Goal: Check status: Check status

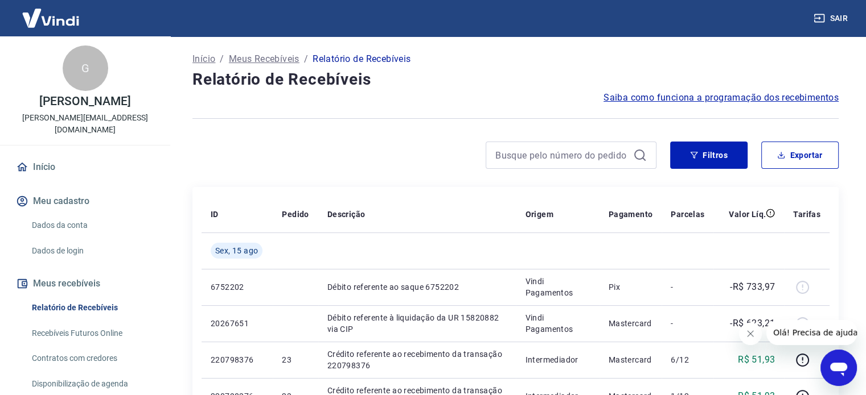
click at [749, 337] on icon "Fechar mensagem da empresa" at bounding box center [749, 333] width 9 height 9
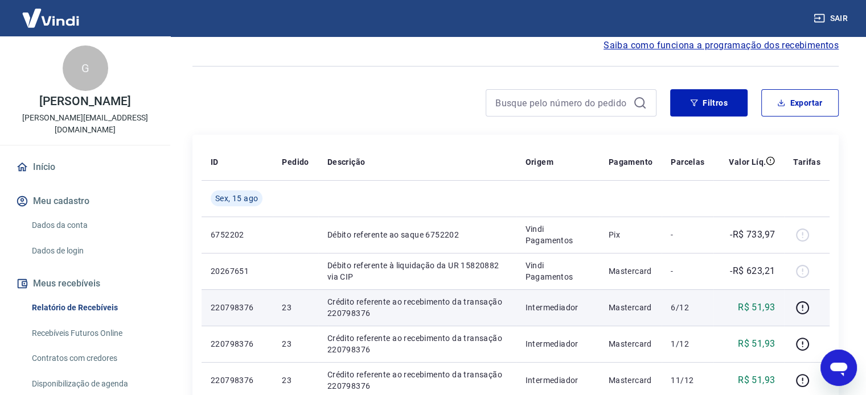
scroll to position [57, 0]
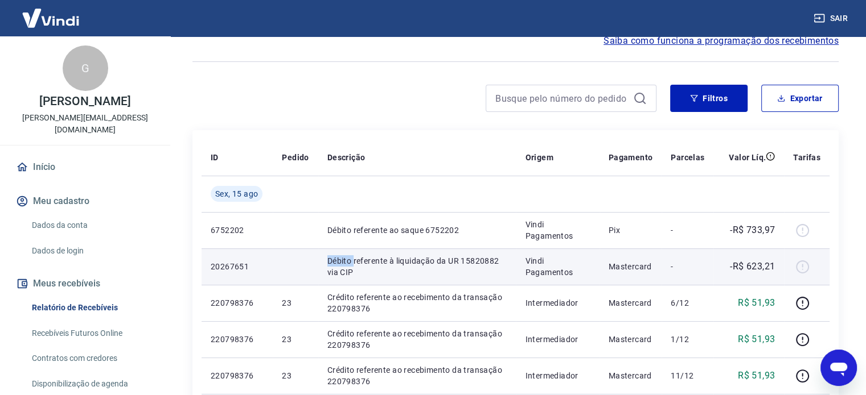
drag, startPoint x: 353, startPoint y: 260, endPoint x: 294, endPoint y: 265, distance: 58.8
click at [294, 265] on tr "20267651 Débito referente à liquidação da UR 15820882 via CIP Vindi Pagamentos …" at bounding box center [515, 267] width 628 height 36
click at [294, 263] on td at bounding box center [295, 267] width 45 height 36
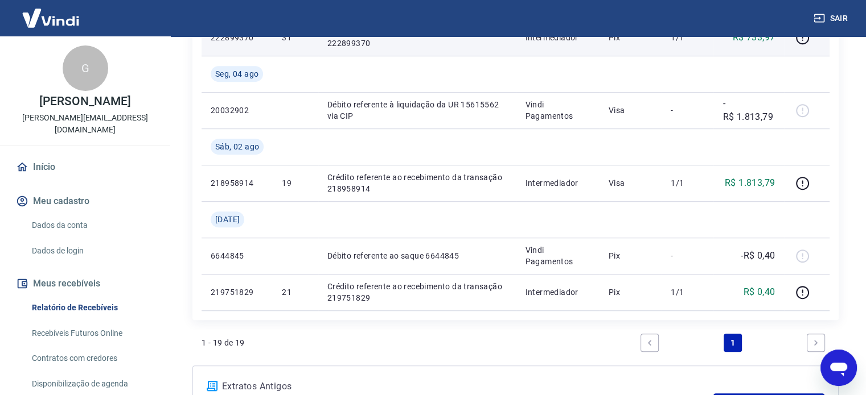
scroll to position [797, 0]
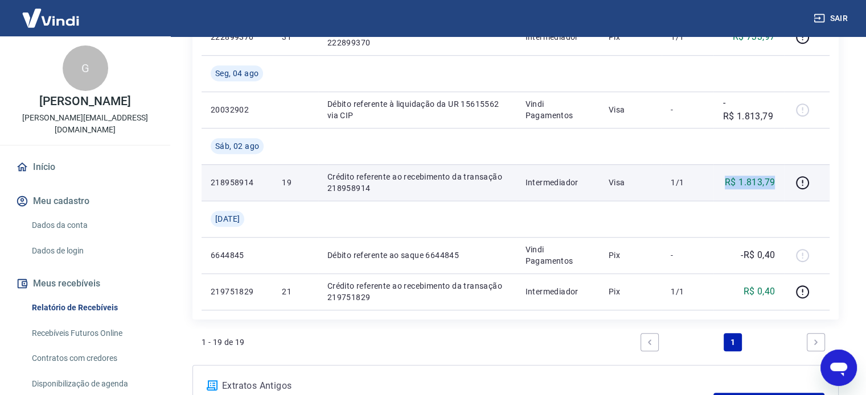
drag, startPoint x: 776, startPoint y: 179, endPoint x: 713, endPoint y: 184, distance: 63.4
click at [713, 184] on td "R$ 1.813,79" at bounding box center [748, 182] width 71 height 36
click at [455, 176] on p "Crédito referente ao recebimento da transação 218958914" at bounding box center [417, 182] width 180 height 23
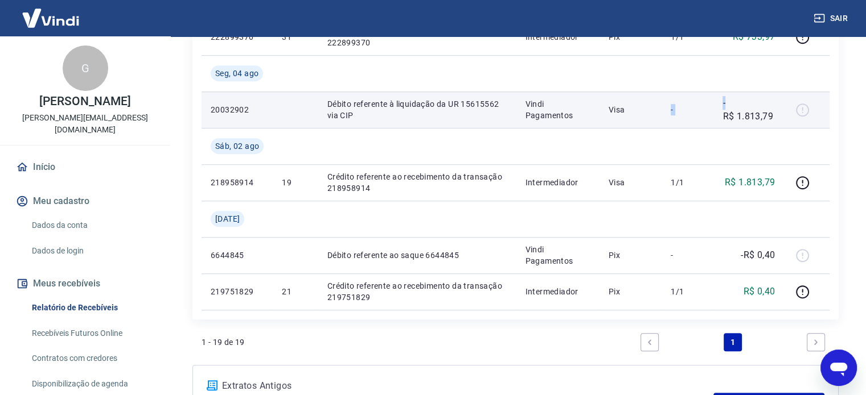
drag, startPoint x: 756, startPoint y: 102, endPoint x: 788, endPoint y: 104, distance: 31.9
click at [788, 104] on tr "20032902 Débito referente à liquidação da UR 15615562 via CIP Vindi Pagamentos …" at bounding box center [515, 110] width 628 height 36
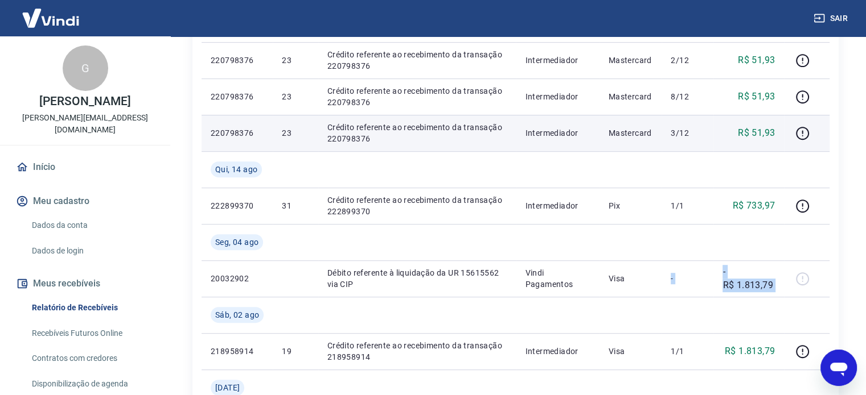
scroll to position [626, 0]
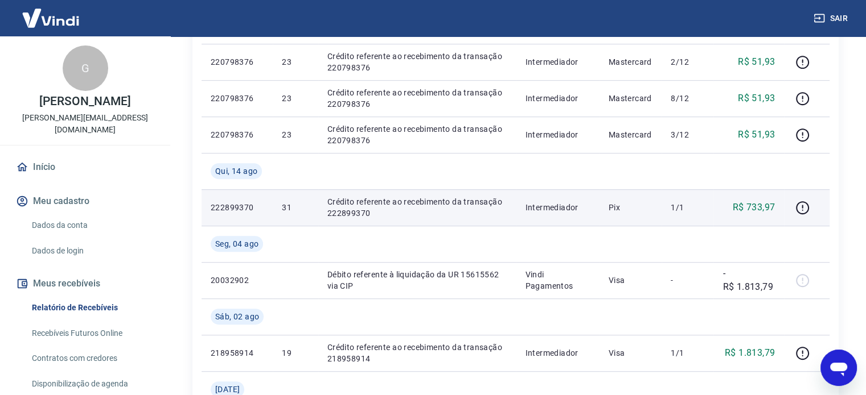
click at [768, 199] on td "R$ 733,97" at bounding box center [748, 207] width 71 height 36
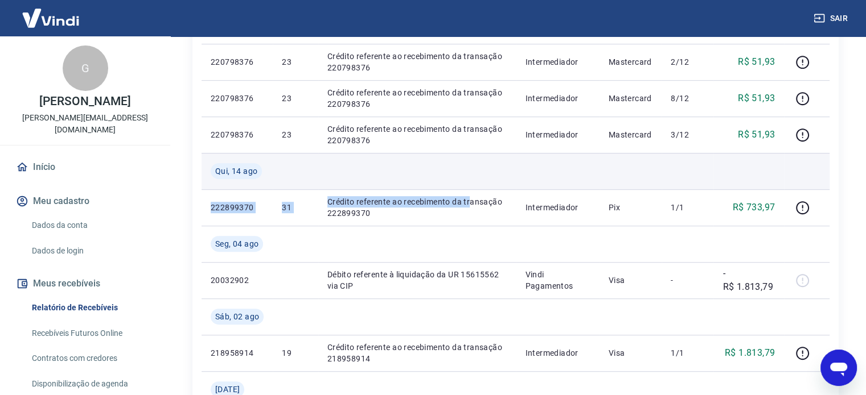
drag, startPoint x: 581, startPoint y: 193, endPoint x: 715, endPoint y: 178, distance: 134.7
click at [715, 178] on tbody "[DATE] 6752202 Débito referente ao saque 6752202 Vindi Pagamentos Pix - -R$ 733…" at bounding box center [515, 44] width 628 height 874
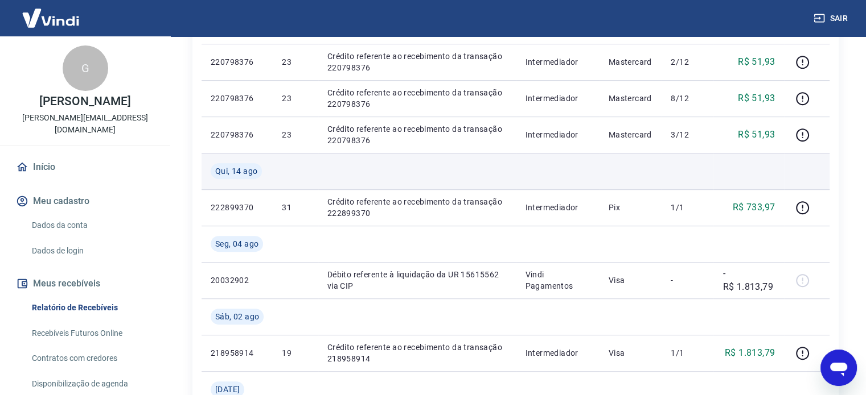
click at [667, 184] on td at bounding box center [687, 171] width 52 height 36
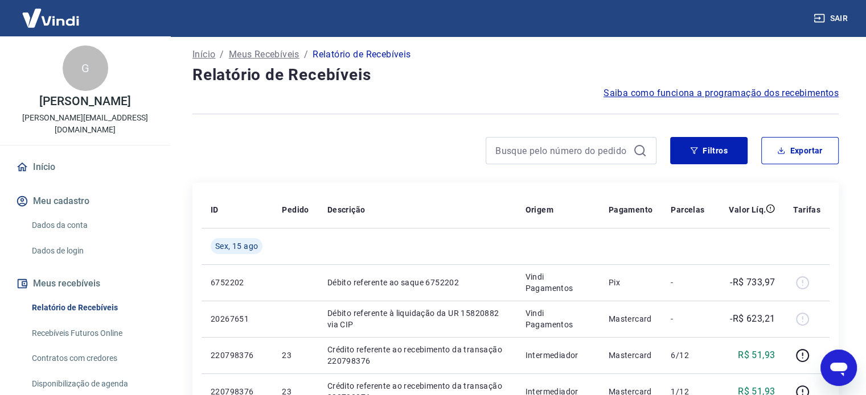
scroll to position [0, 0]
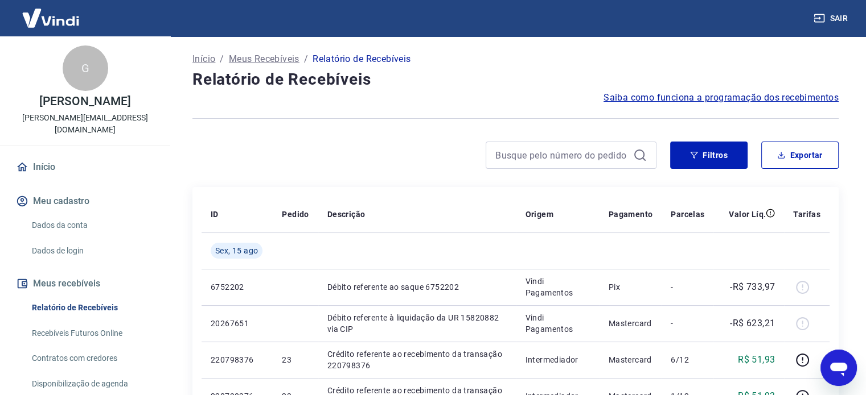
click at [107, 325] on link "Recebíveis Futuros Online" at bounding box center [91, 333] width 129 height 23
